Goal: Information Seeking & Learning: Understand process/instructions

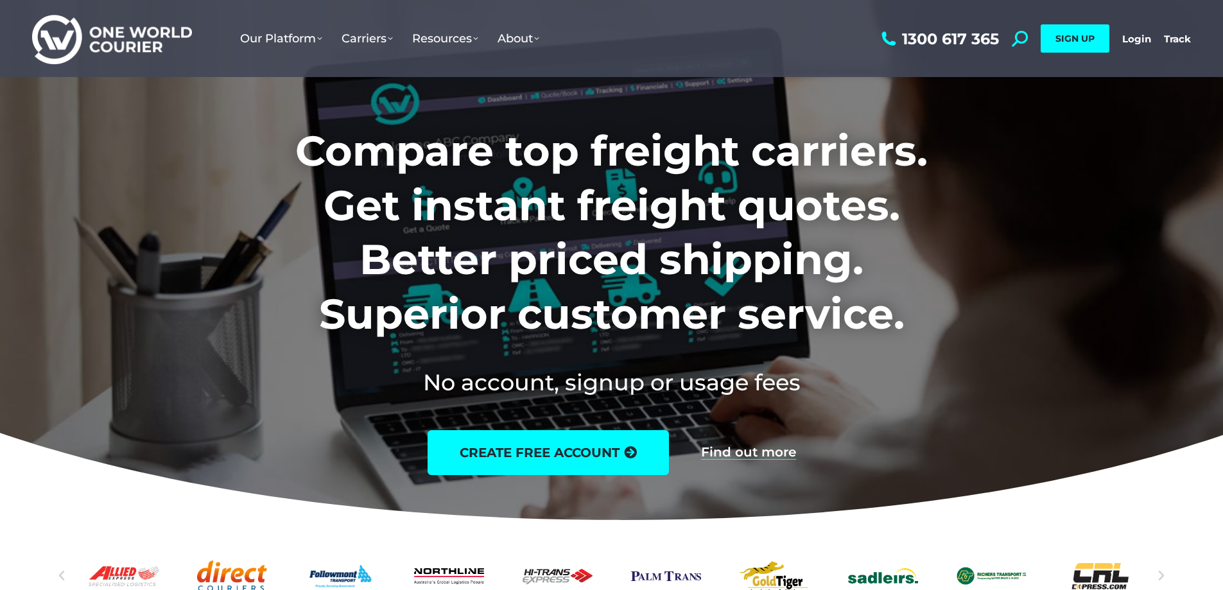
click at [1150, 507] on icon at bounding box center [611, 369] width 1861 height 321
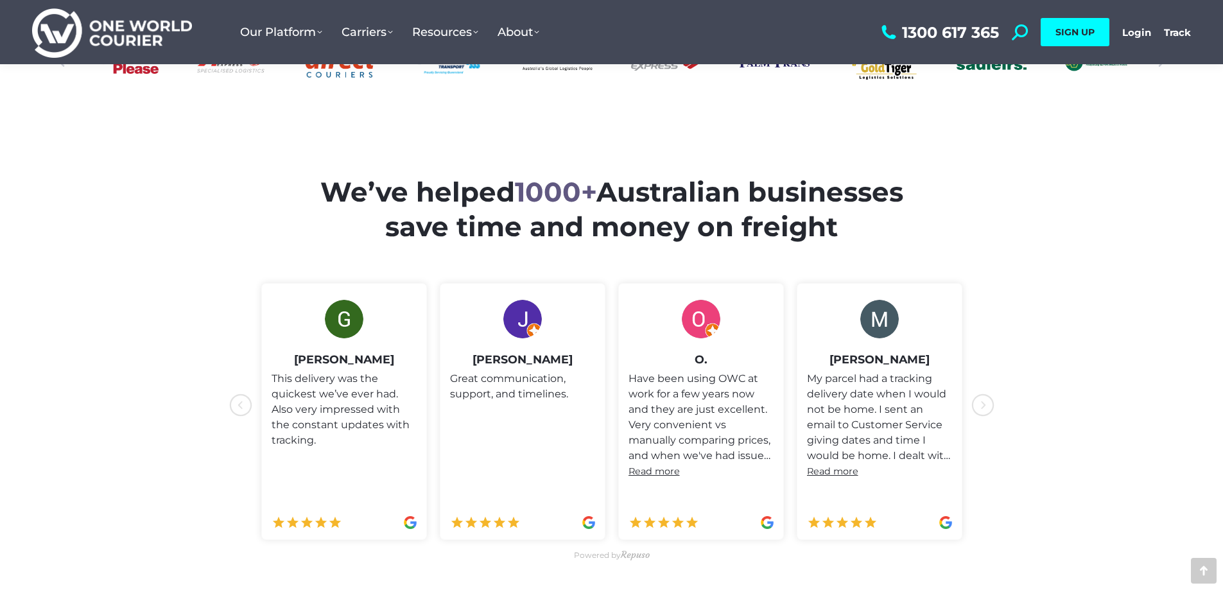
scroll to position [257, 0]
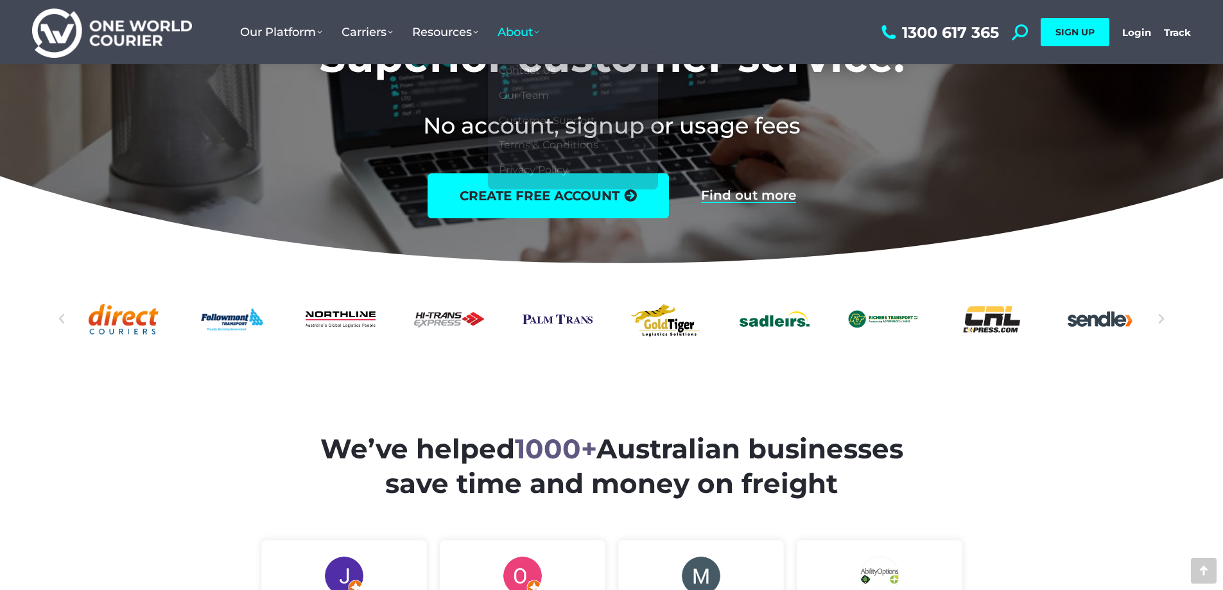
click at [513, 30] on span "About" at bounding box center [519, 32] width 42 height 14
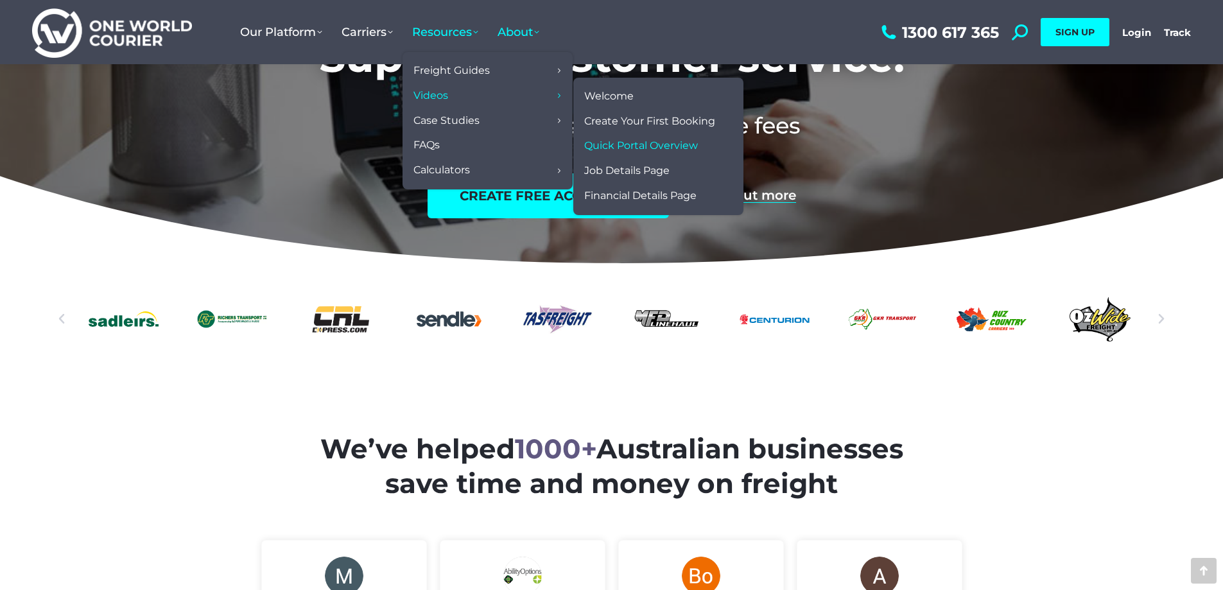
click at [629, 145] on span "Quick Portal Overview" at bounding box center [641, 145] width 114 height 13
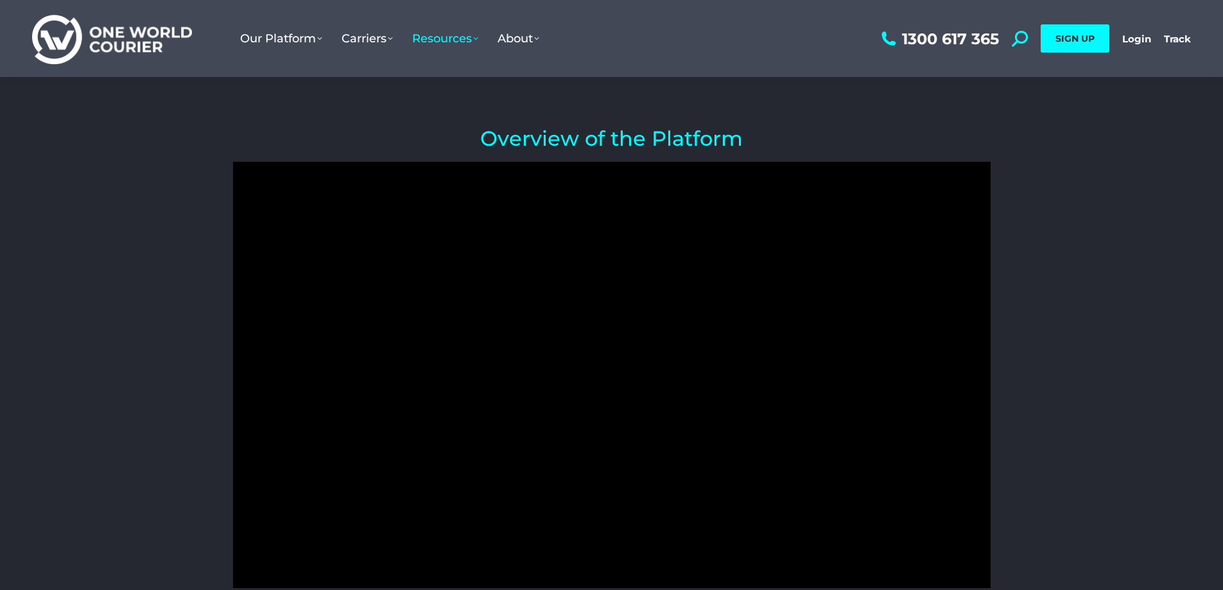
scroll to position [64, 0]
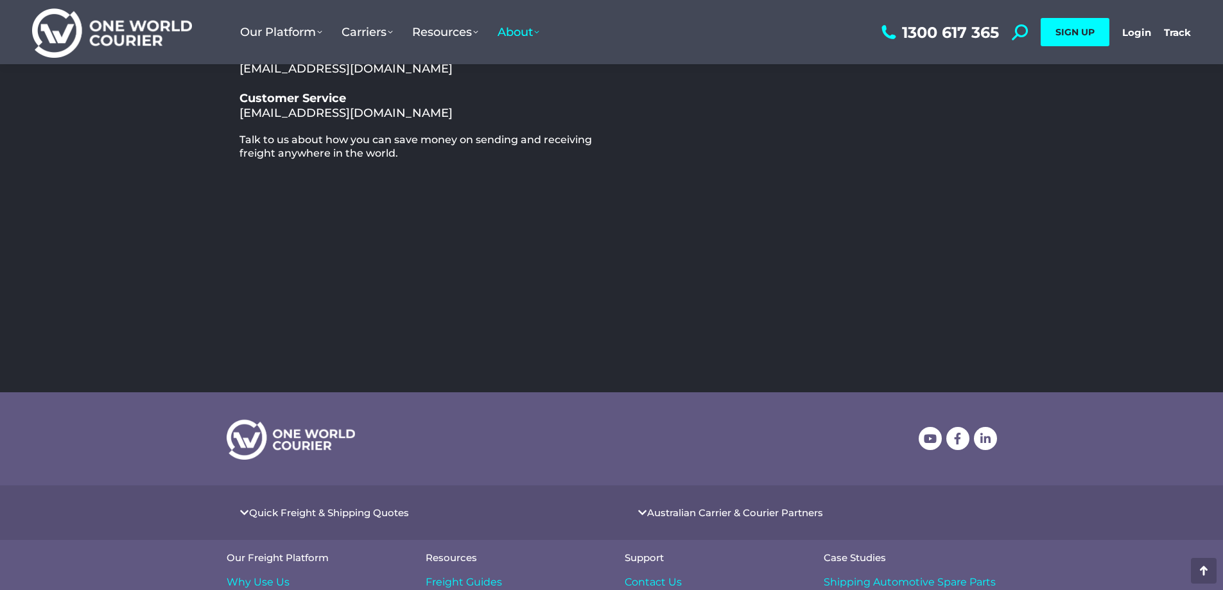
scroll to position [451, 0]
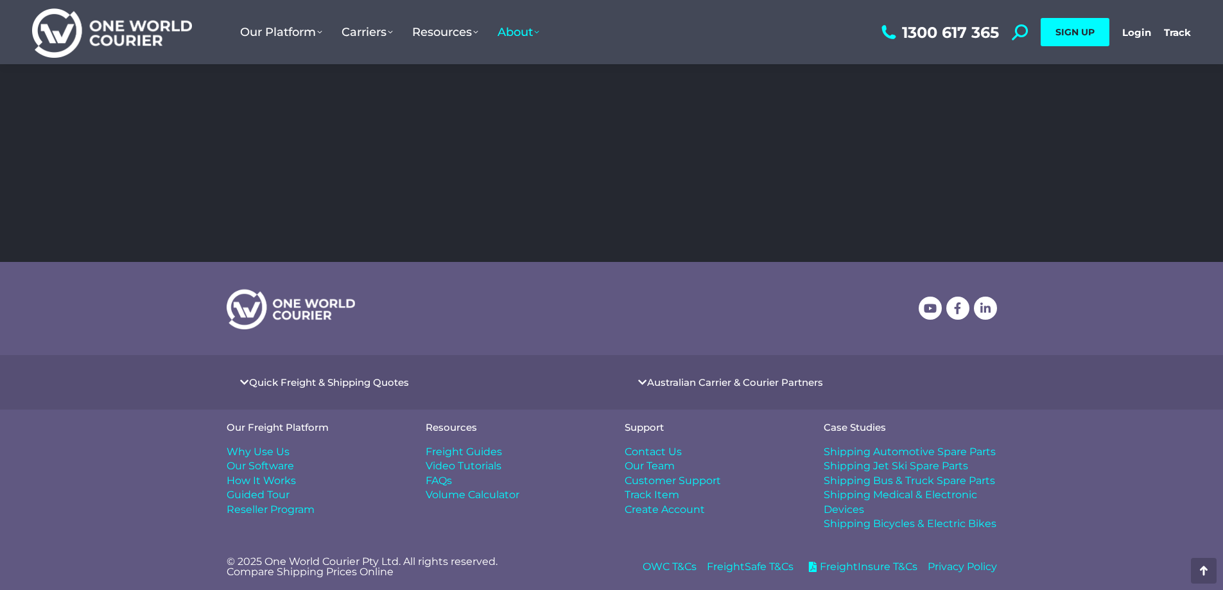
click at [668, 452] on span "Contact Us" at bounding box center [653, 452] width 57 height 14
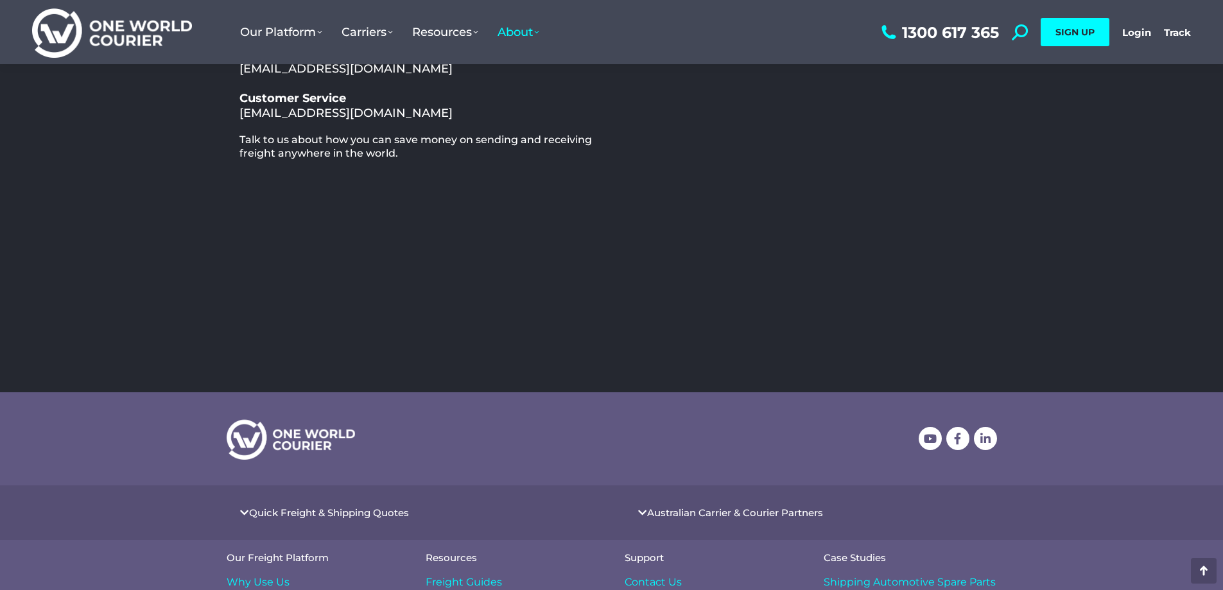
scroll to position [451, 0]
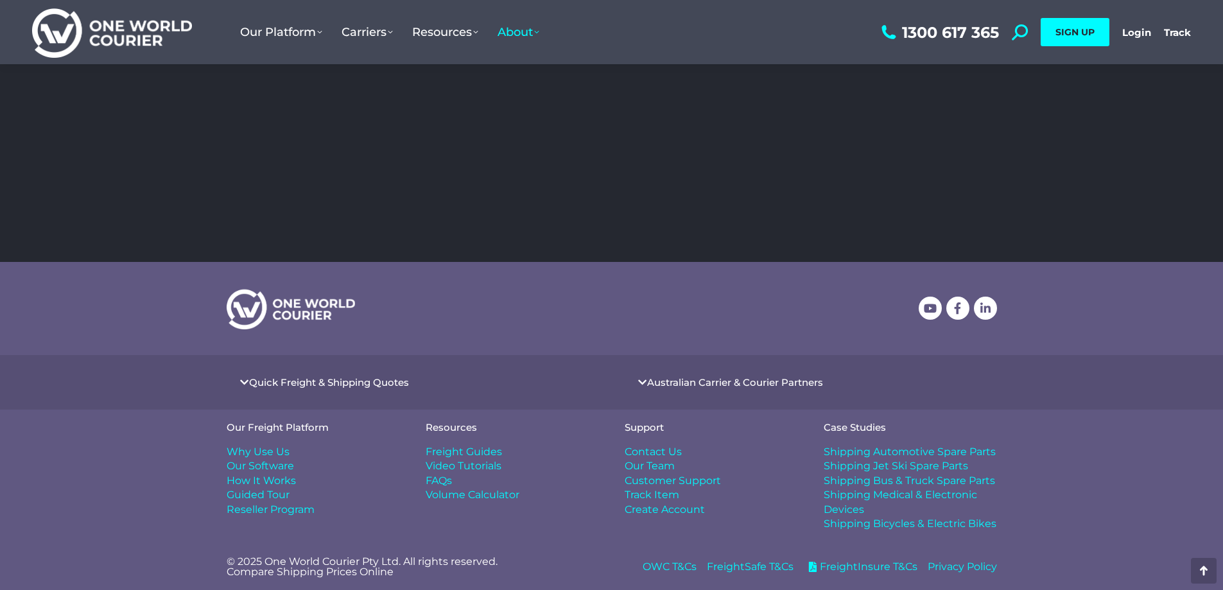
click at [456, 471] on span "Video Tutorials" at bounding box center [464, 466] width 76 height 14
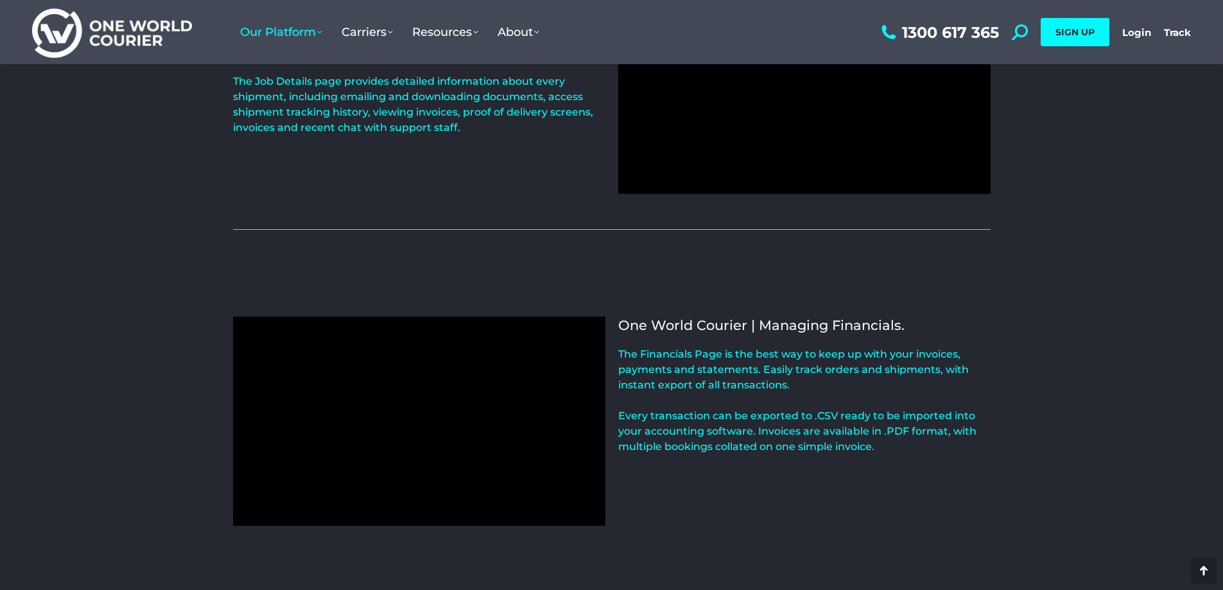
scroll to position [963, 0]
